Goal: Find specific page/section: Find specific page/section

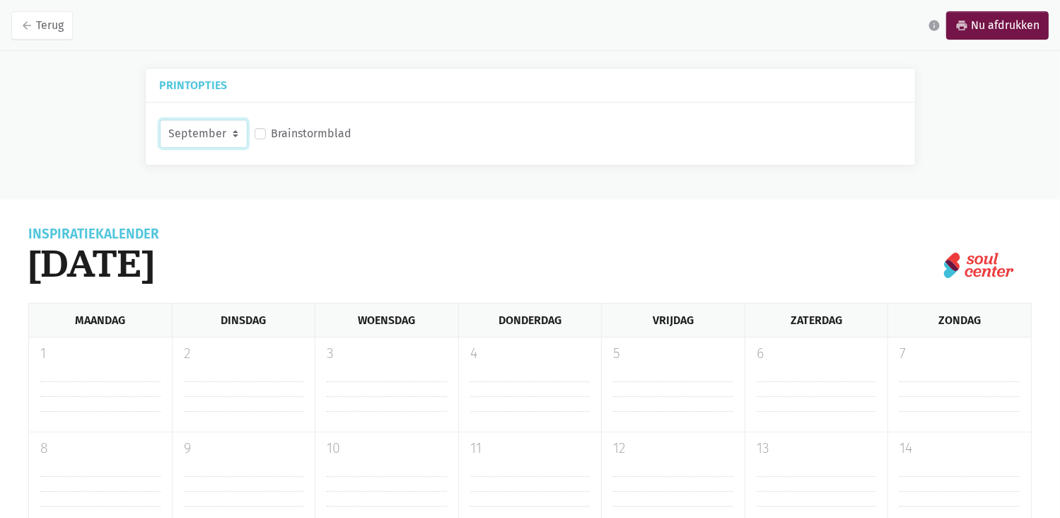
click at [231, 129] on select "September Oktober November December" at bounding box center [204, 134] width 88 height 28
click at [160, 120] on select "September Oktober November December" at bounding box center [204, 134] width 88 height 28
click at [231, 136] on select "September Oktober November December" at bounding box center [204, 134] width 88 height 28
click at [232, 130] on select "September Oktober November December" at bounding box center [204, 134] width 88 height 28
click at [235, 127] on select "September Oktober November December" at bounding box center [204, 134] width 88 height 28
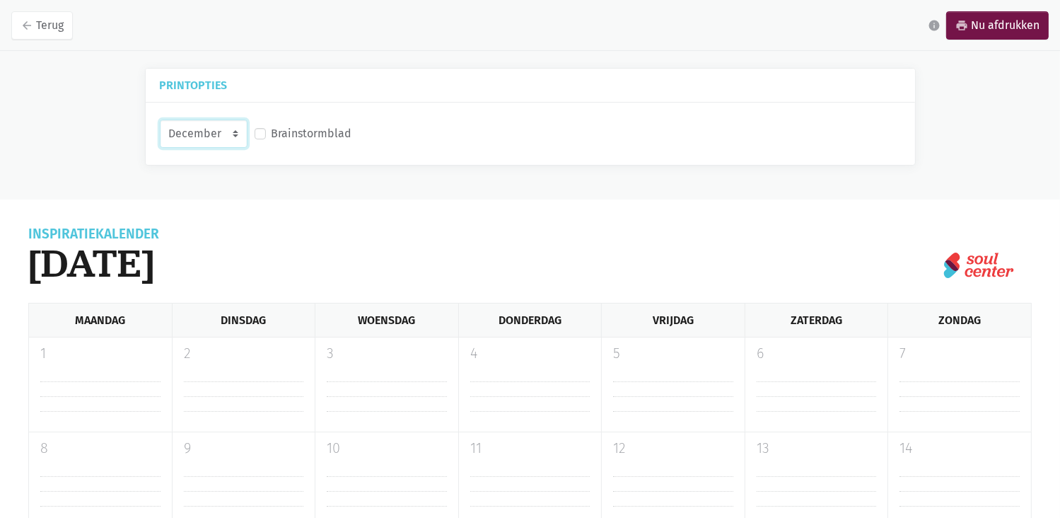
click at [235, 127] on select "September Oktober November December" at bounding box center [204, 134] width 88 height 28
click at [583, 101] on div "Printopties" at bounding box center [531, 86] width 770 height 34
select select "9-2025"
click at [236, 137] on select "September Oktober November December" at bounding box center [204, 134] width 88 height 28
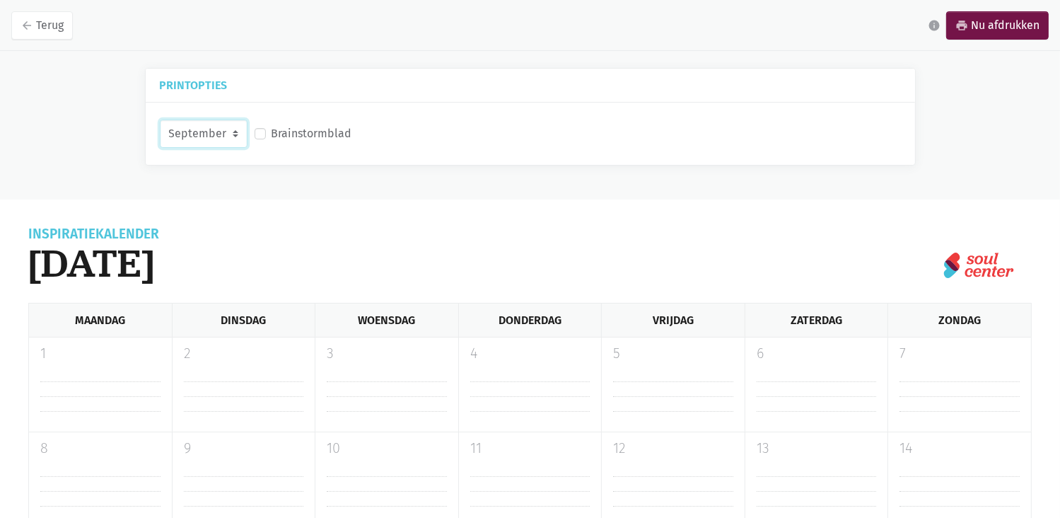
click at [160, 120] on select "September Oktober November December" at bounding box center [204, 134] width 88 height 28
click at [236, 134] on select "September Oktober November December" at bounding box center [204, 134] width 88 height 28
select select "12-2025"
click at [160, 120] on select "September Oktober November December" at bounding box center [204, 134] width 88 height 28
click at [31, 22] on icon "arrow_back" at bounding box center [27, 25] width 13 height 13
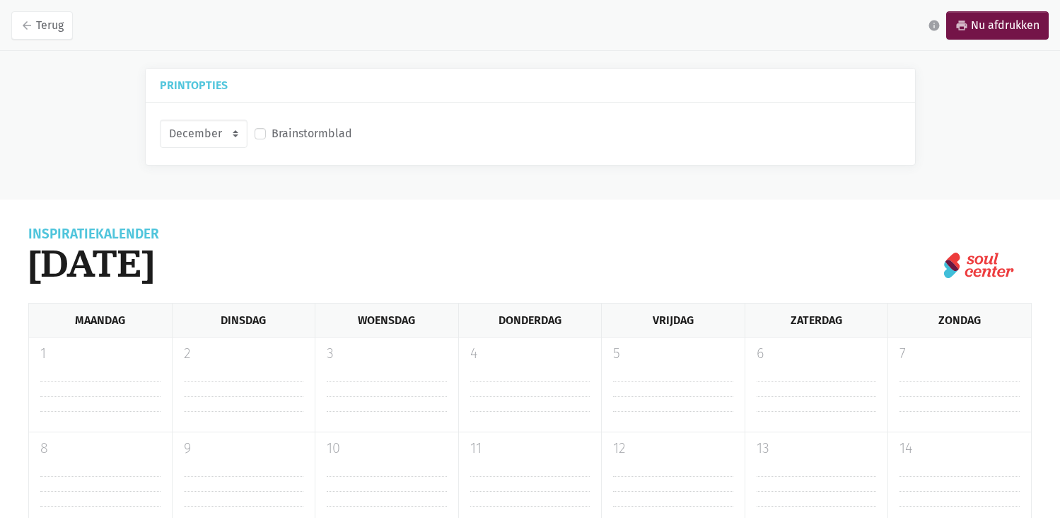
select select "12-2025"
click at [54, 25] on link "arrow_back Terug" at bounding box center [42, 25] width 62 height 28
